Goal: Use online tool/utility: Use online tool/utility

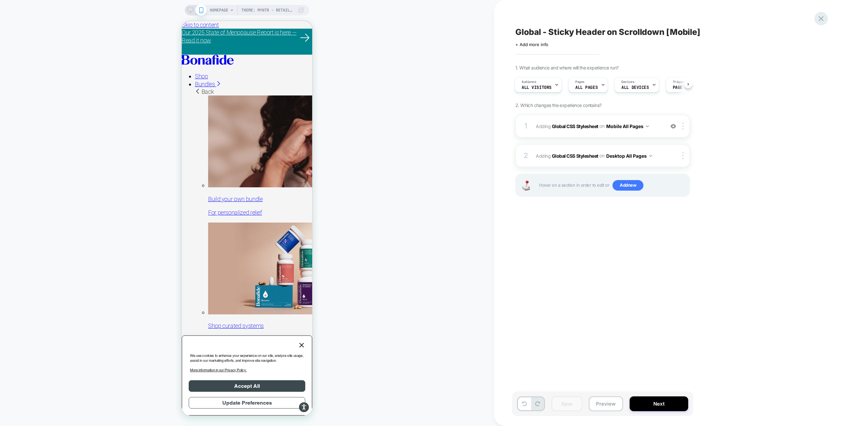
click at [824, 17] on icon at bounding box center [821, 18] width 9 height 9
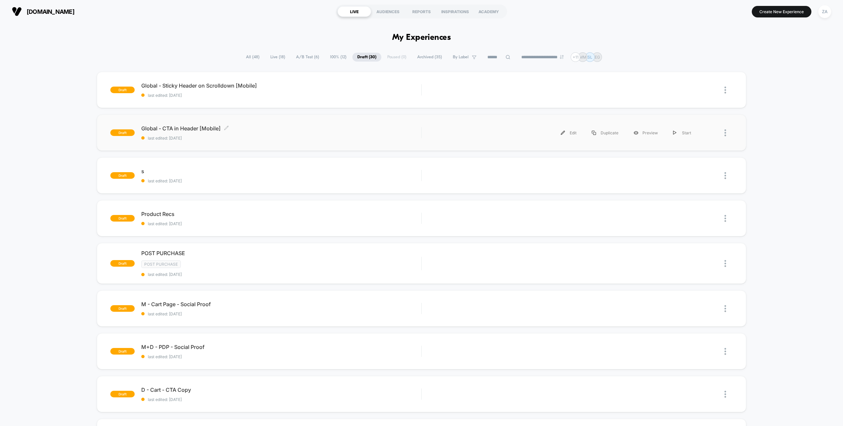
click at [199, 128] on span "Global - CTA in Header [Mobile] Click to edit experience details" at bounding box center [281, 128] width 280 height 7
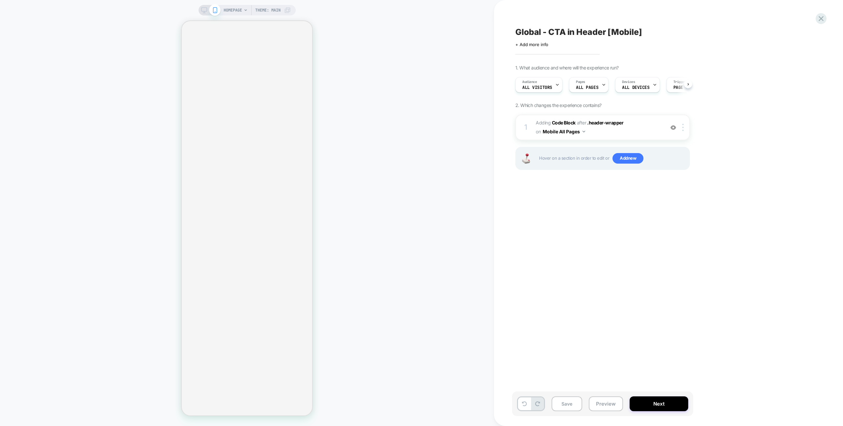
scroll to position [0, 0]
click at [289, 9] on icon at bounding box center [287, 10] width 7 height 7
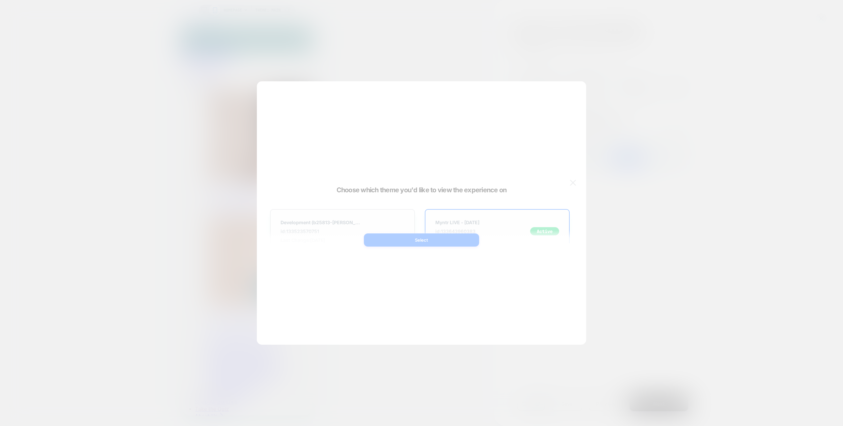
scroll to position [0, 0]
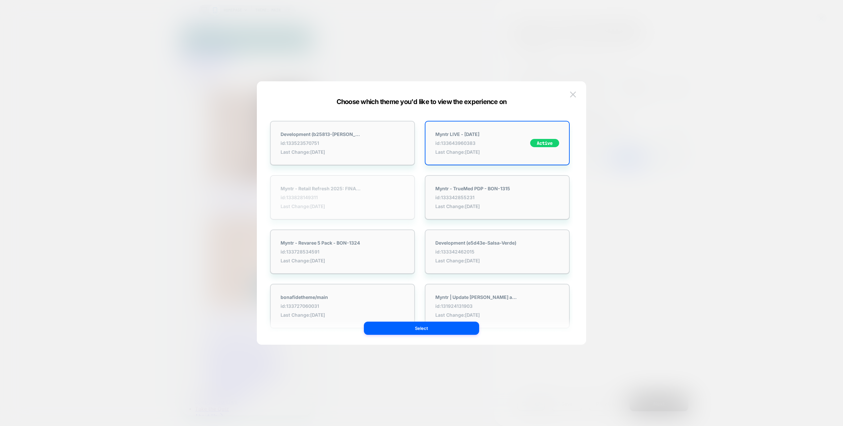
click at [363, 195] on div "Myntr - Retail Refresh 2025: FINAL - BON-1234 id: 133828149311 Last Change: [DA…" at bounding box center [342, 197] width 145 height 44
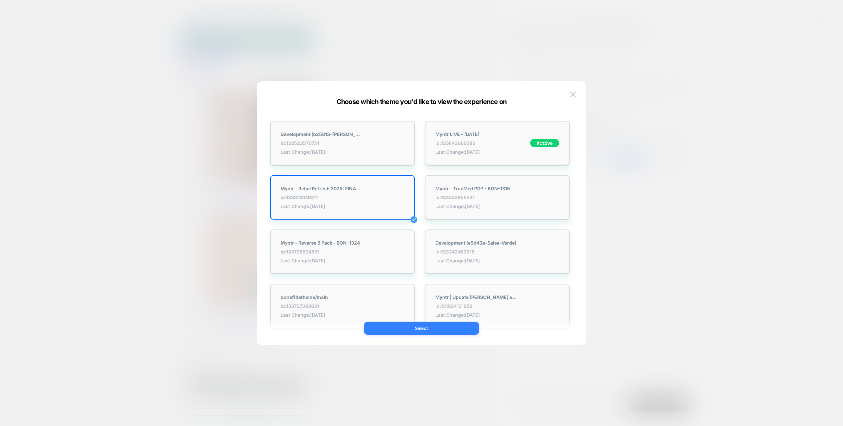
click at [446, 331] on button "Select" at bounding box center [421, 328] width 115 height 13
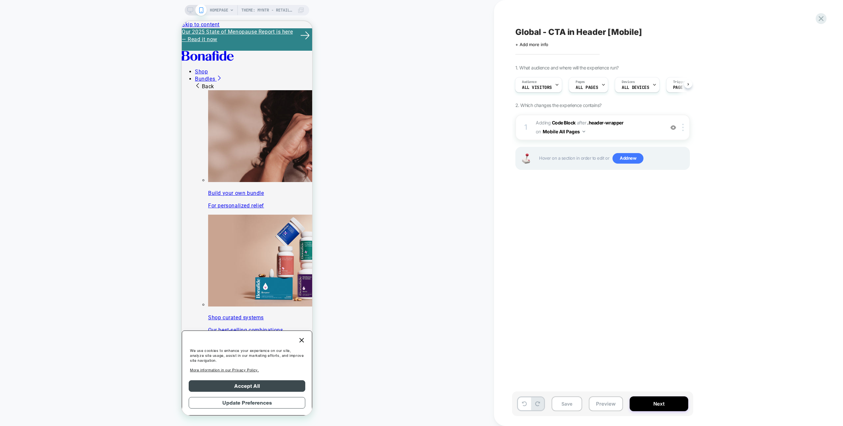
scroll to position [0, 1]
click at [562, 404] on button "Save" at bounding box center [567, 404] width 31 height 15
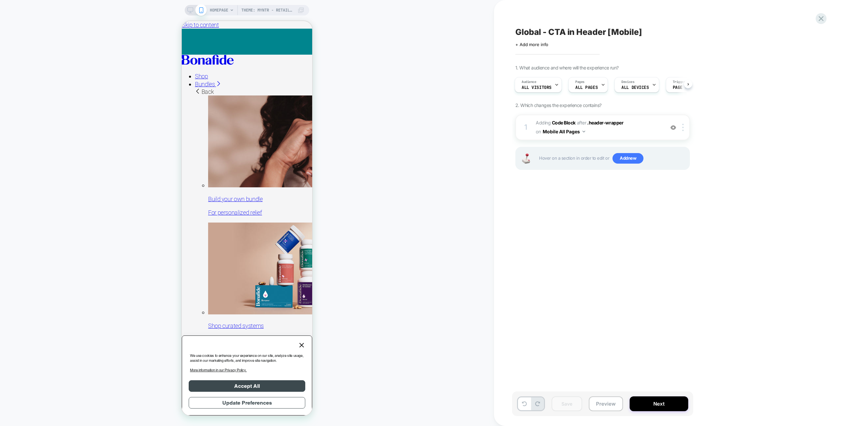
scroll to position [0, 0]
click at [603, 408] on button "Preview" at bounding box center [606, 404] width 34 height 15
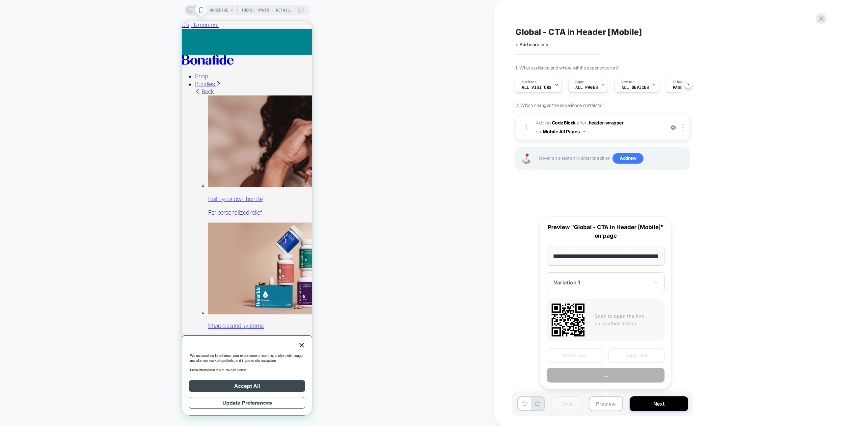
scroll to position [0, 56]
click at [602, 378] on button "Preview" at bounding box center [606, 375] width 118 height 15
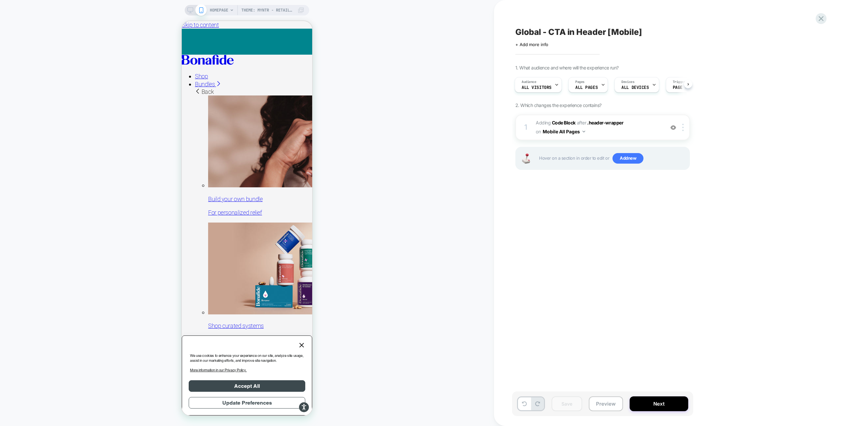
scroll to position [0, 0]
